Goal: Task Accomplishment & Management: Use online tool/utility

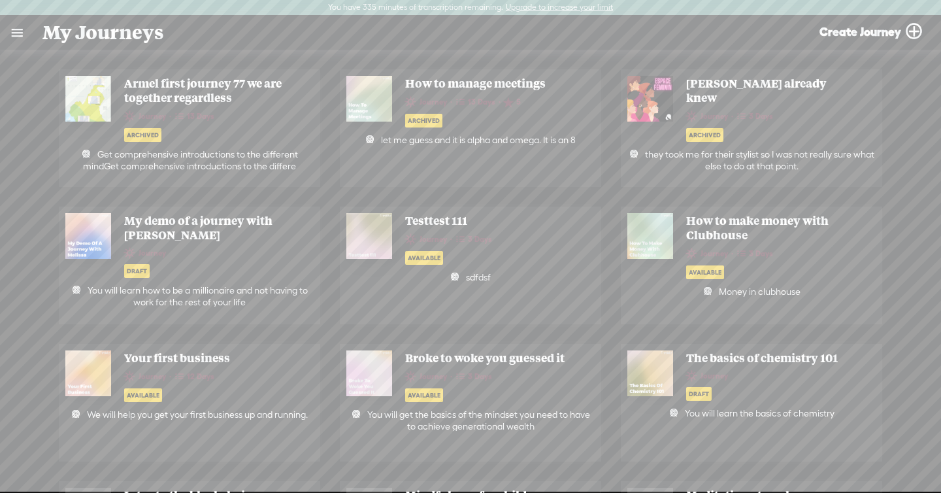
click at [12, 31] on link at bounding box center [17, 33] width 34 height 34
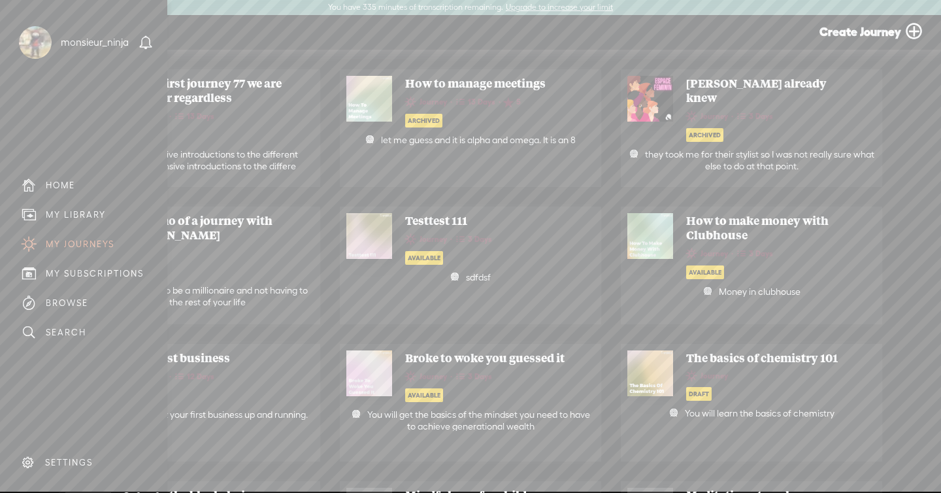
click at [83, 209] on div "MY LIBRARY" at bounding box center [76, 214] width 60 height 11
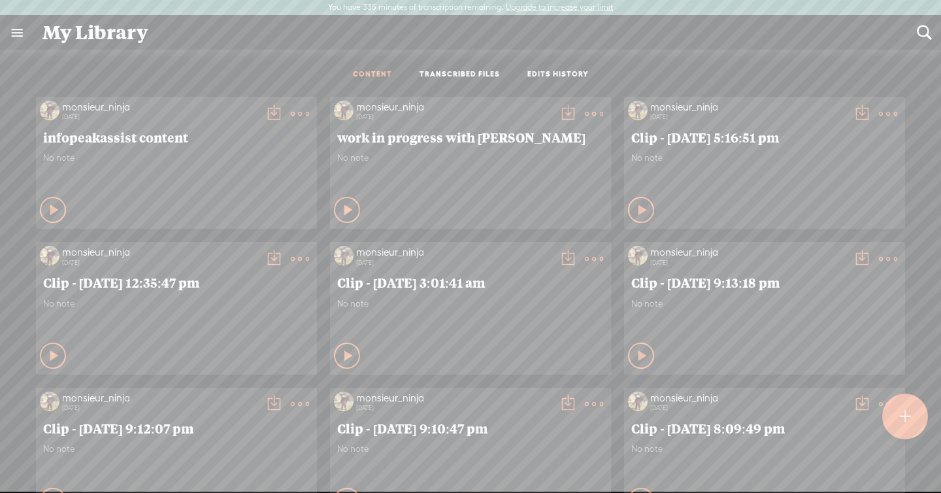
click at [458, 75] on link "TRANSCRIBED FILES" at bounding box center [459, 74] width 80 height 11
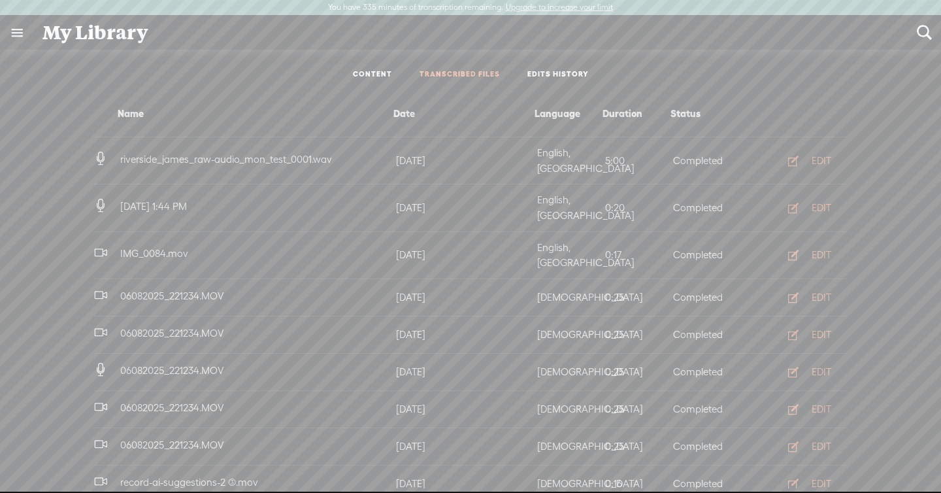
click at [817, 201] on div "EDIT" at bounding box center [821, 207] width 20 height 13
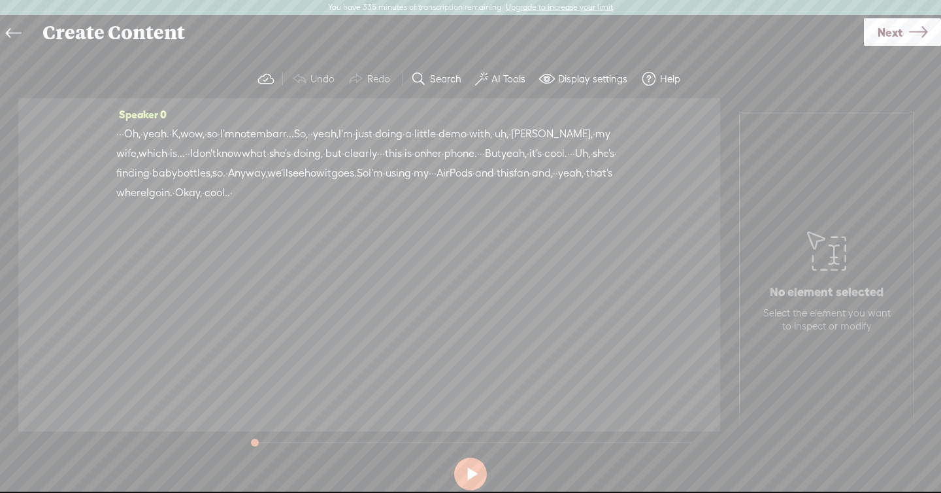
click at [506, 84] on label "AI Tools" at bounding box center [508, 79] width 34 height 13
